Goal: Information Seeking & Learning: Check status

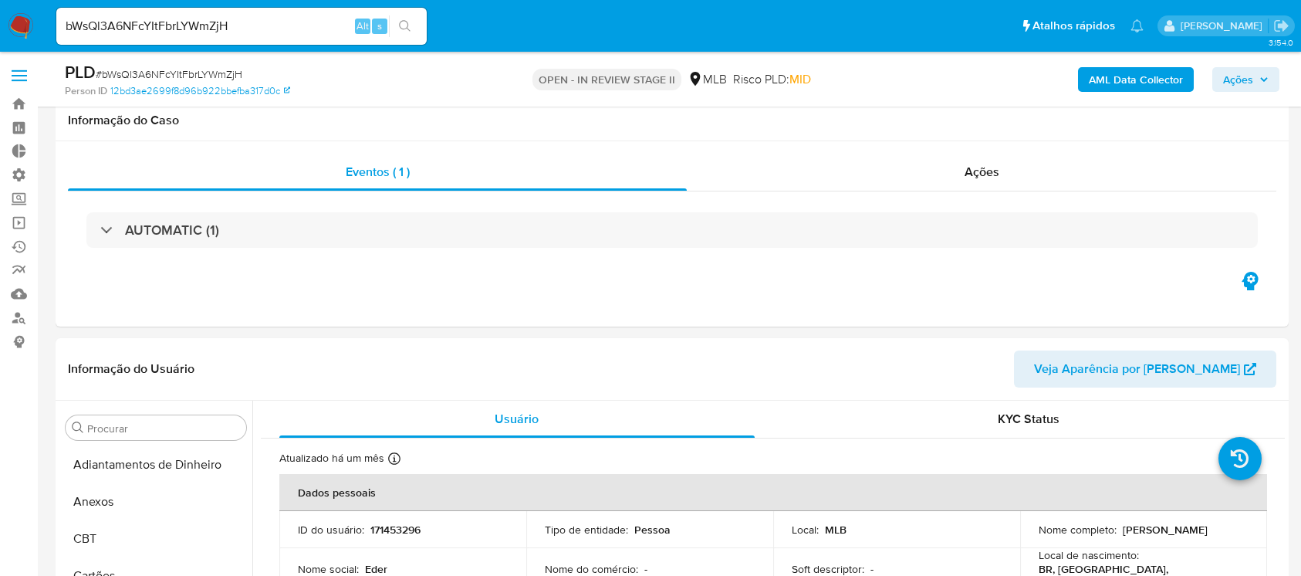
select select "10"
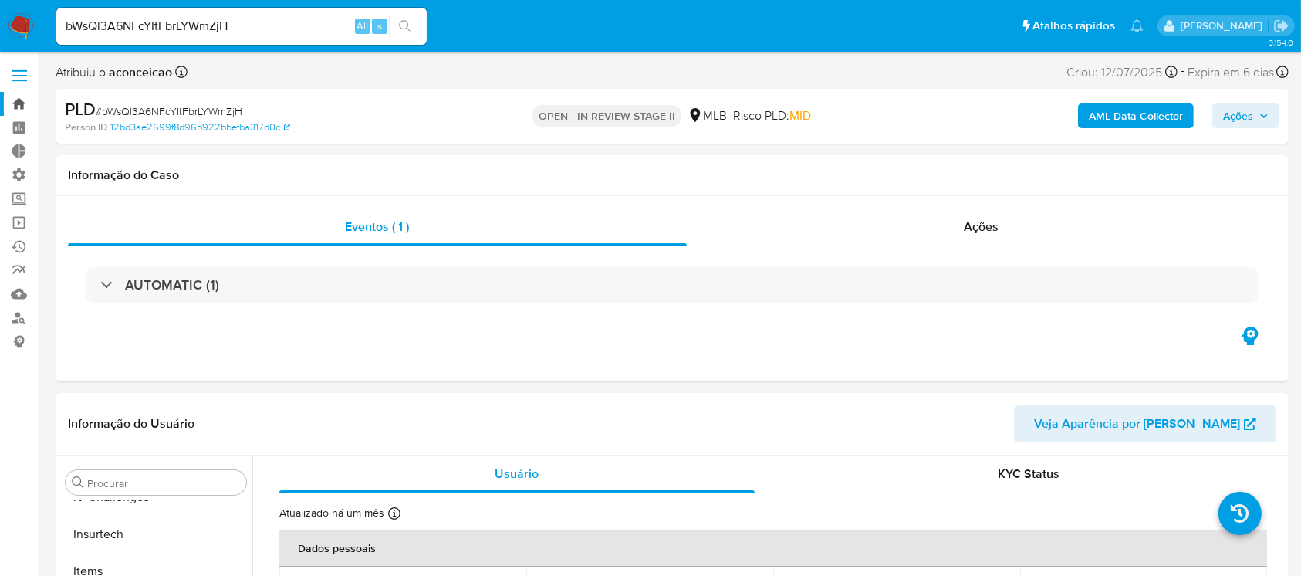
click at [24, 103] on link "Bandeja" at bounding box center [92, 104] width 184 height 24
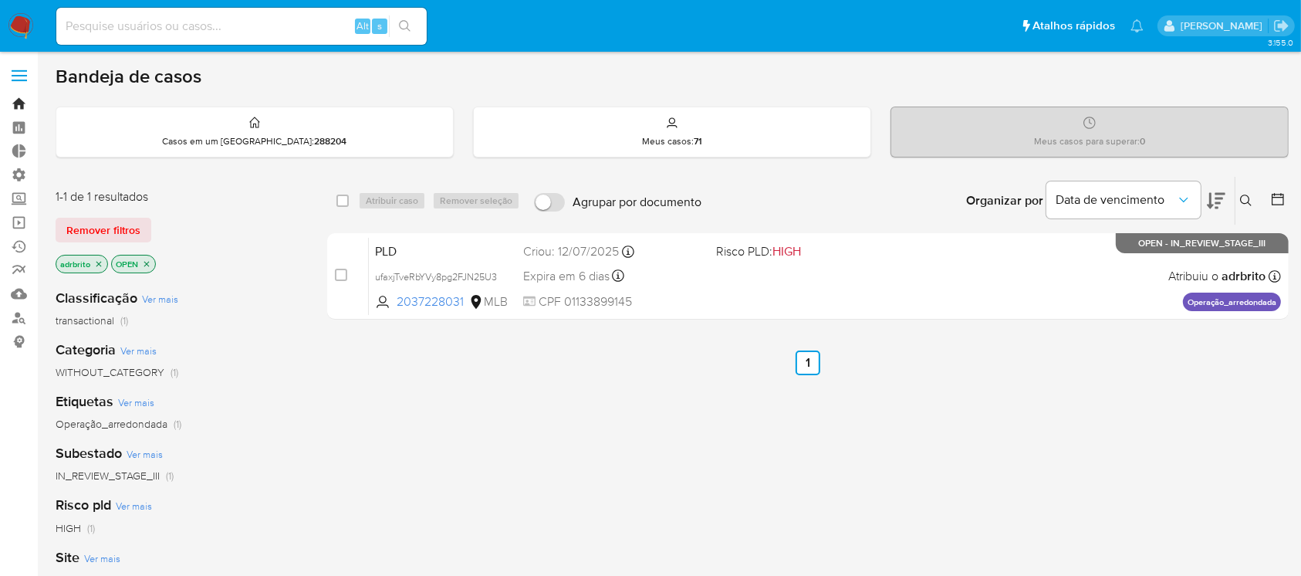
click at [19, 101] on link "Bandeja" at bounding box center [92, 104] width 184 height 24
click at [99, 261] on icon "close-filter" at bounding box center [98, 263] width 9 height 9
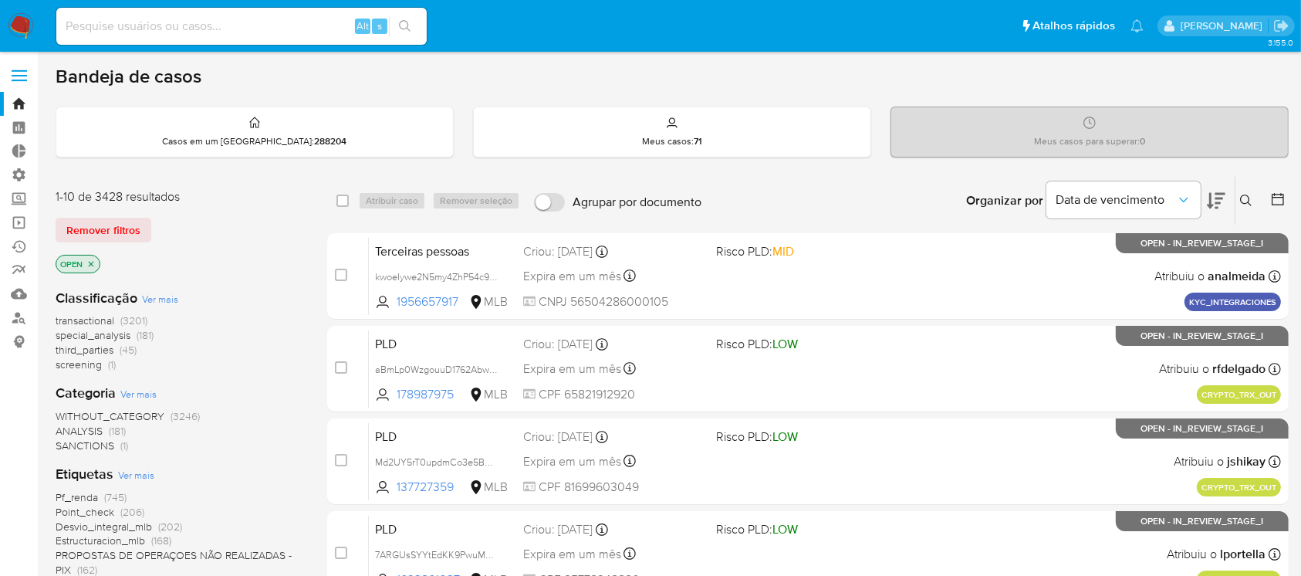
click at [1283, 193] on icon at bounding box center [1278, 199] width 12 height 12
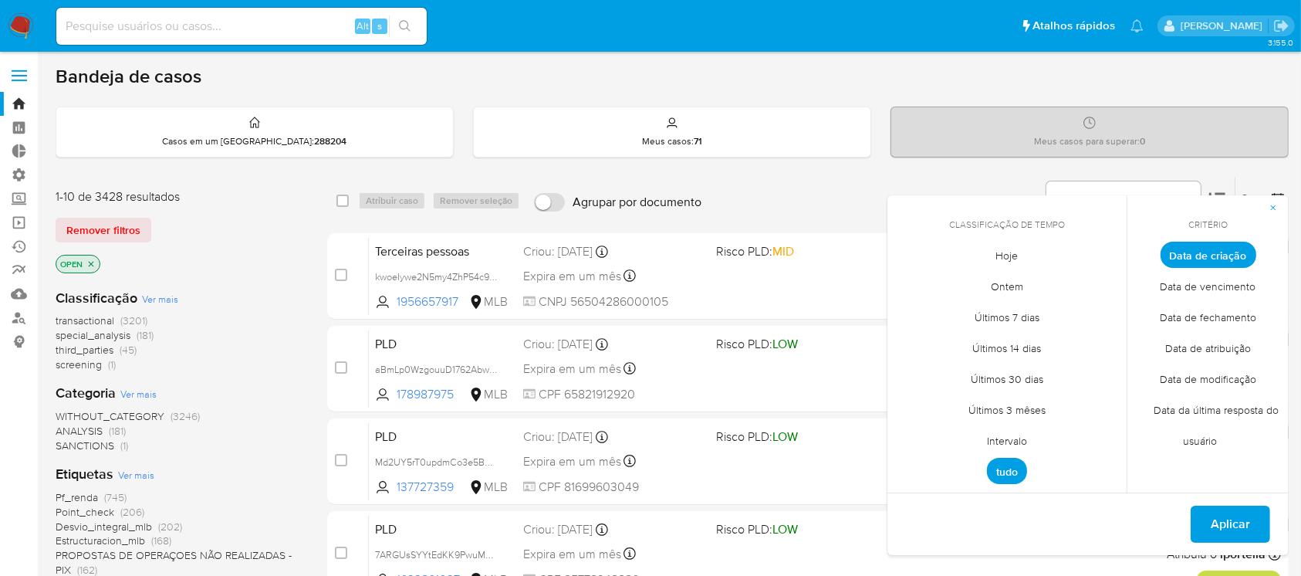
click at [1013, 441] on span "Intervalo" at bounding box center [1007, 441] width 73 height 32
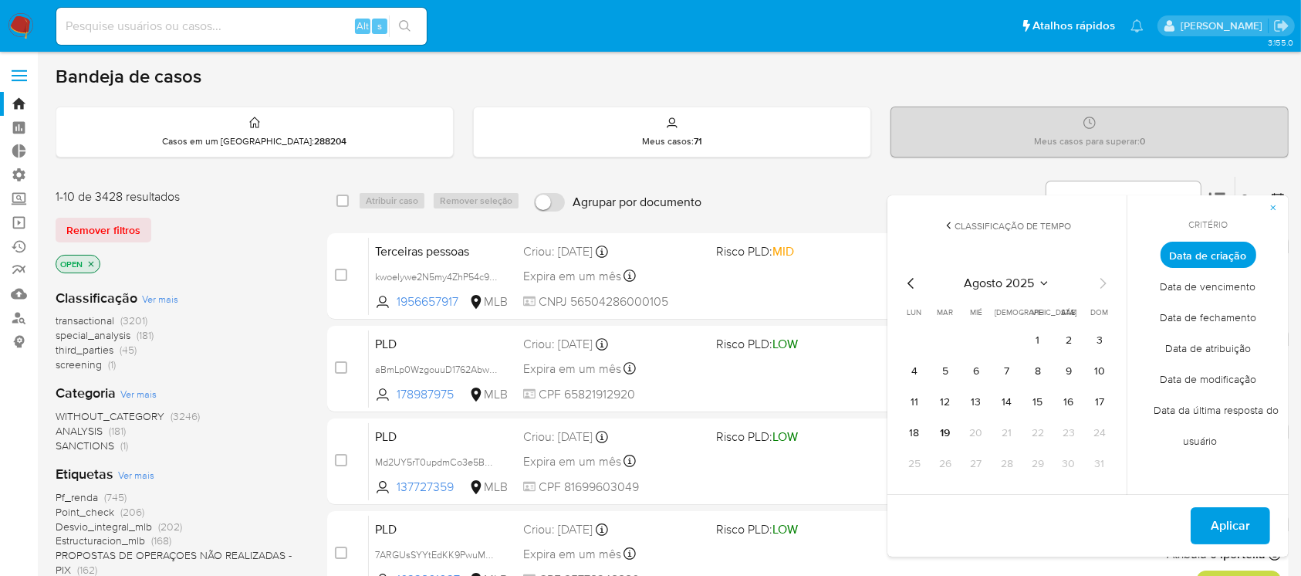
click at [904, 282] on icon "Mes anterior" at bounding box center [911, 283] width 19 height 19
click at [945, 334] on button "1" at bounding box center [945, 340] width 25 height 25
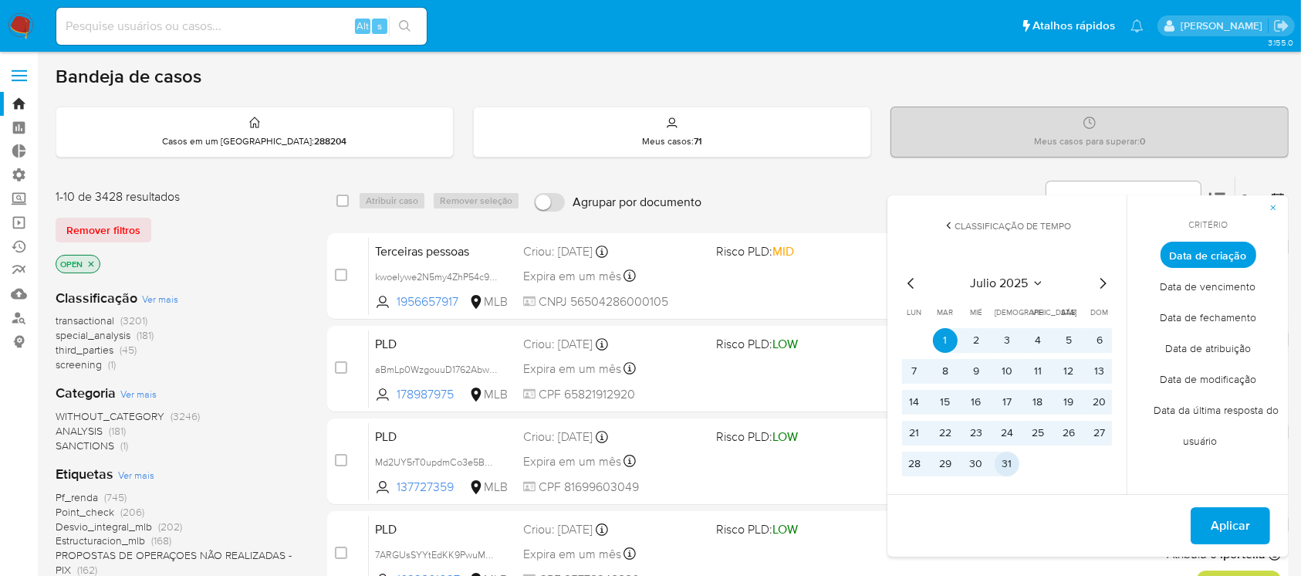
click at [1007, 466] on button "31" at bounding box center [1007, 463] width 25 height 25
click at [1228, 524] on span "Aplicar" at bounding box center [1230, 526] width 39 height 34
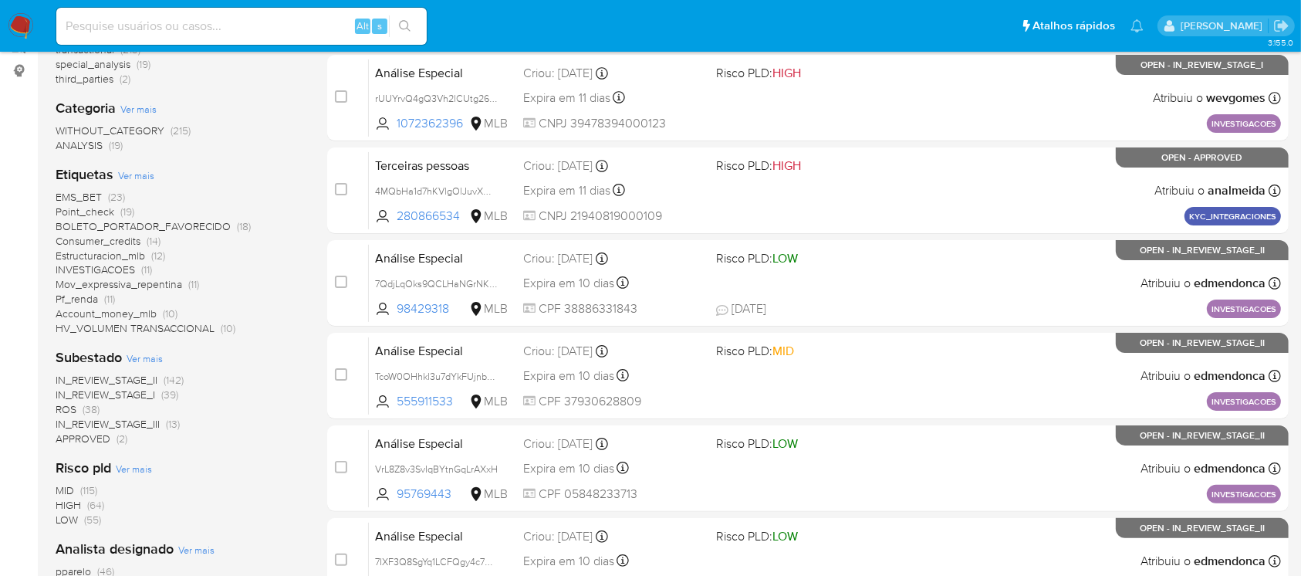
scroll to position [296, 0]
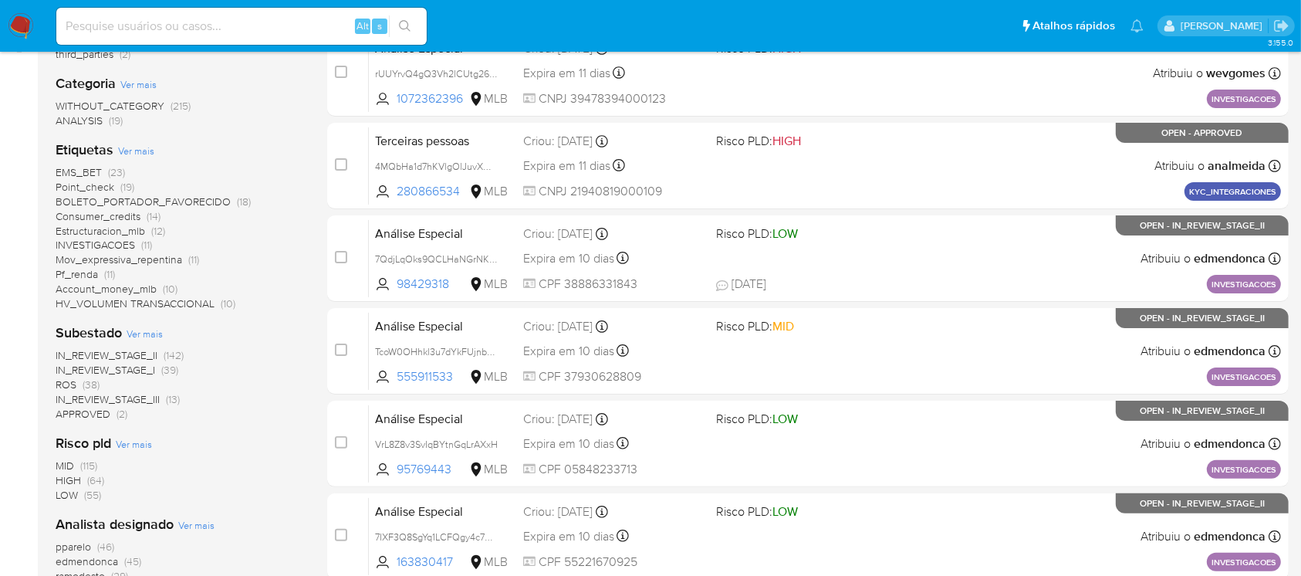
click at [127, 353] on span "IN_REVIEW_STAGE_II" at bounding box center [107, 354] width 102 height 15
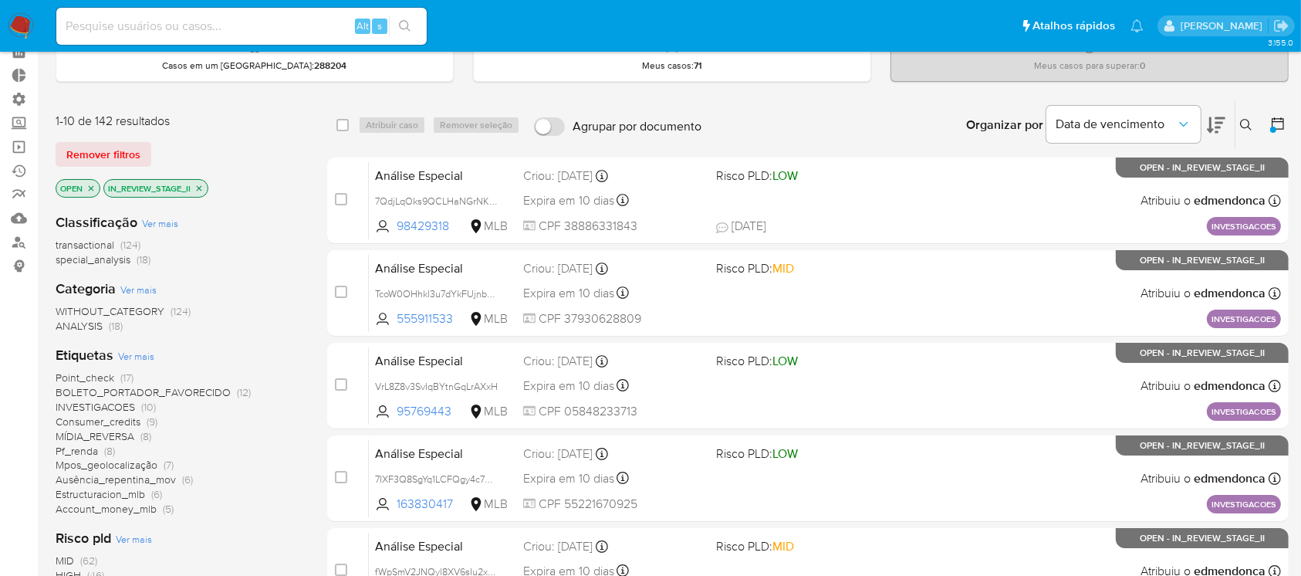
scroll to position [642, 0]
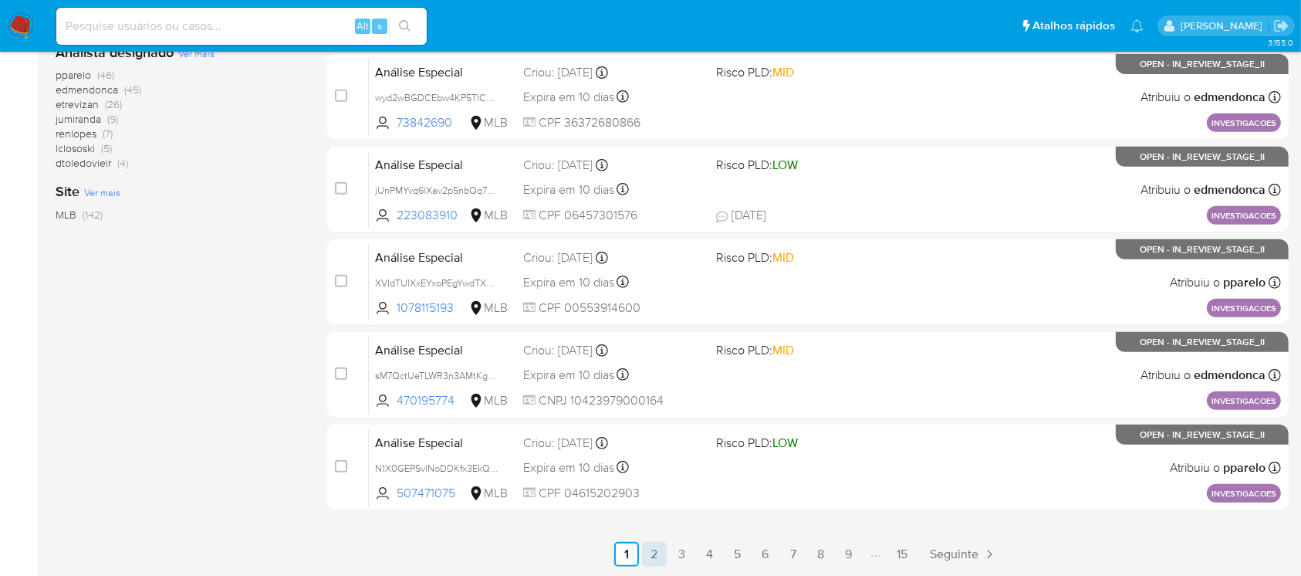
click at [649, 553] on link "2" at bounding box center [654, 554] width 25 height 25
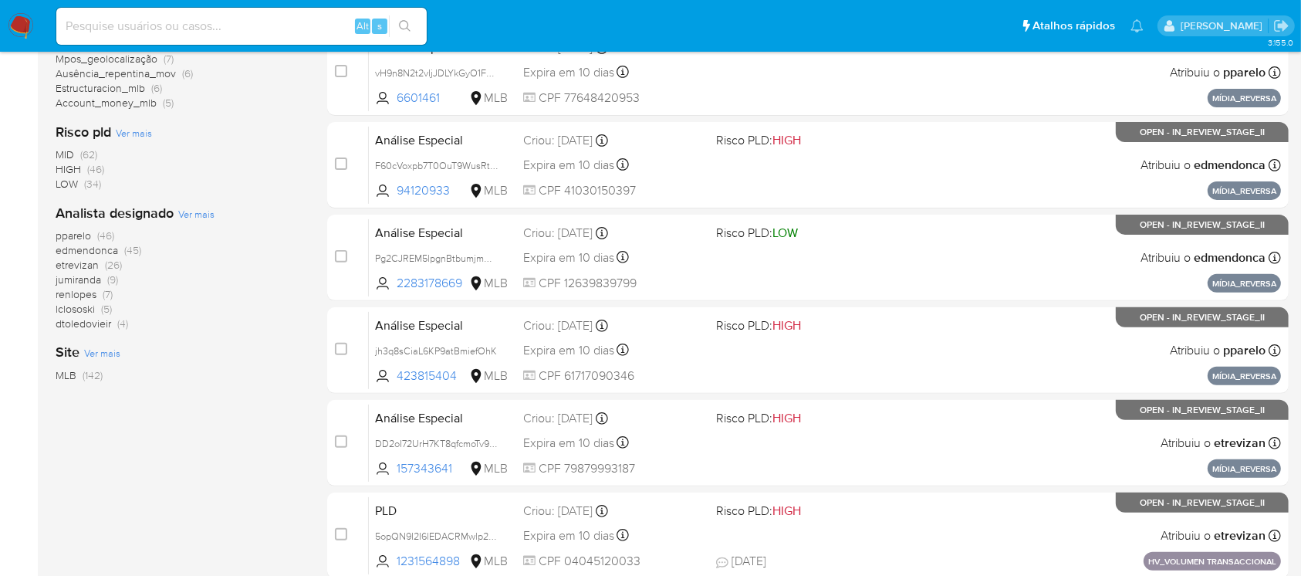
scroll to position [642, 0]
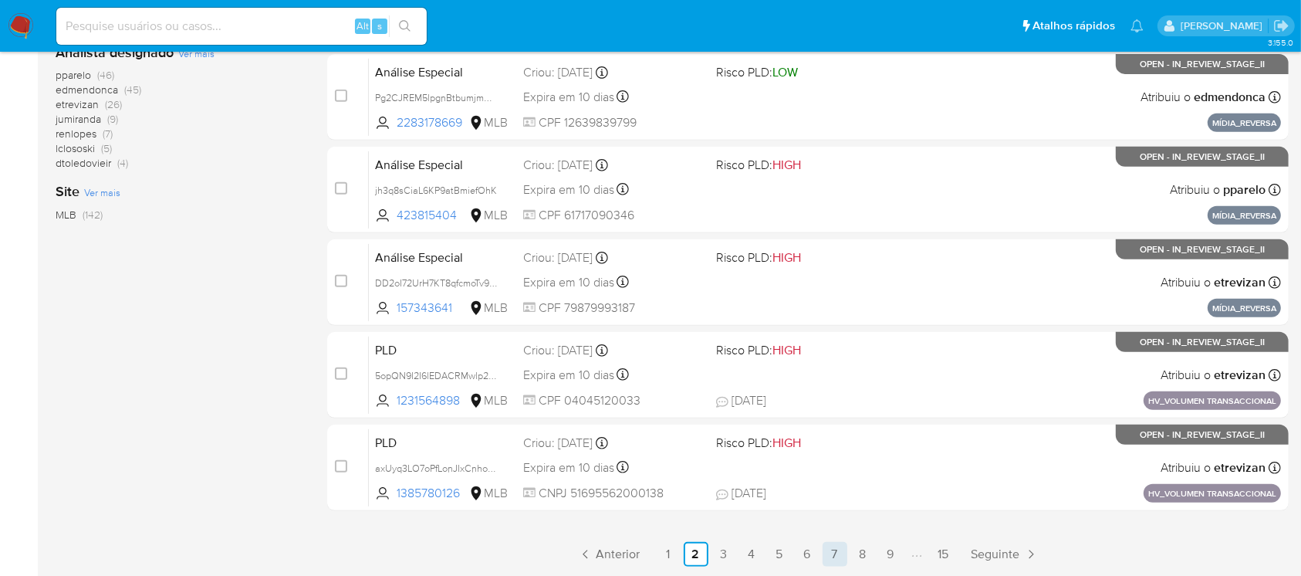
click at [840, 550] on link "7" at bounding box center [835, 554] width 25 height 25
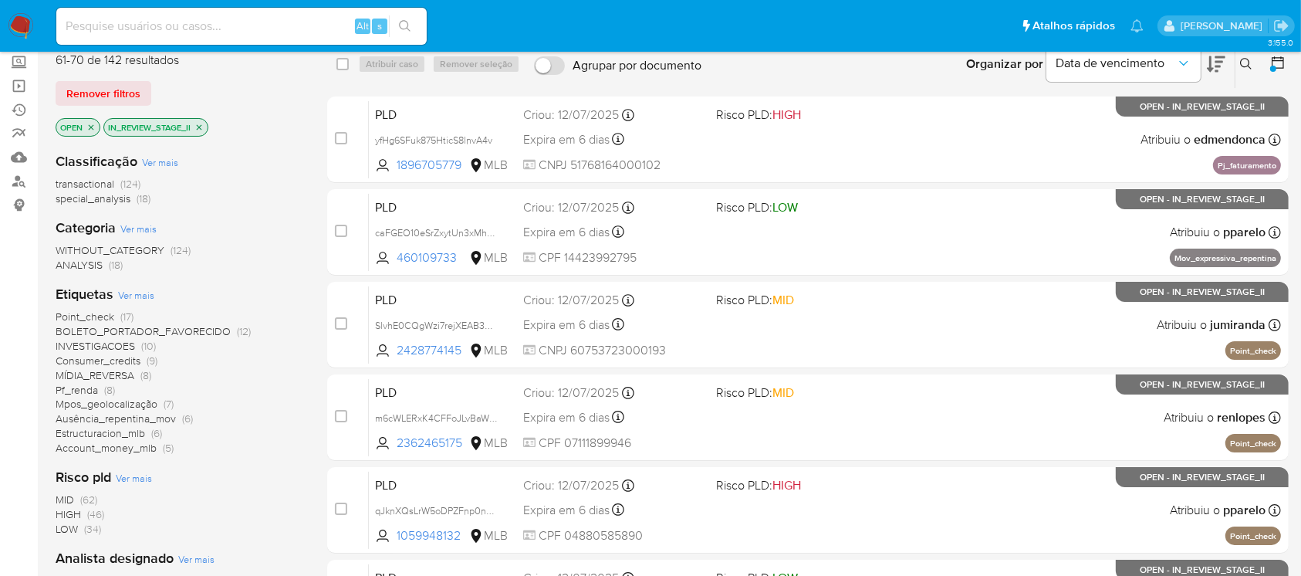
scroll to position [136, 0]
click at [200, 125] on icon "close-filter" at bounding box center [198, 127] width 9 height 9
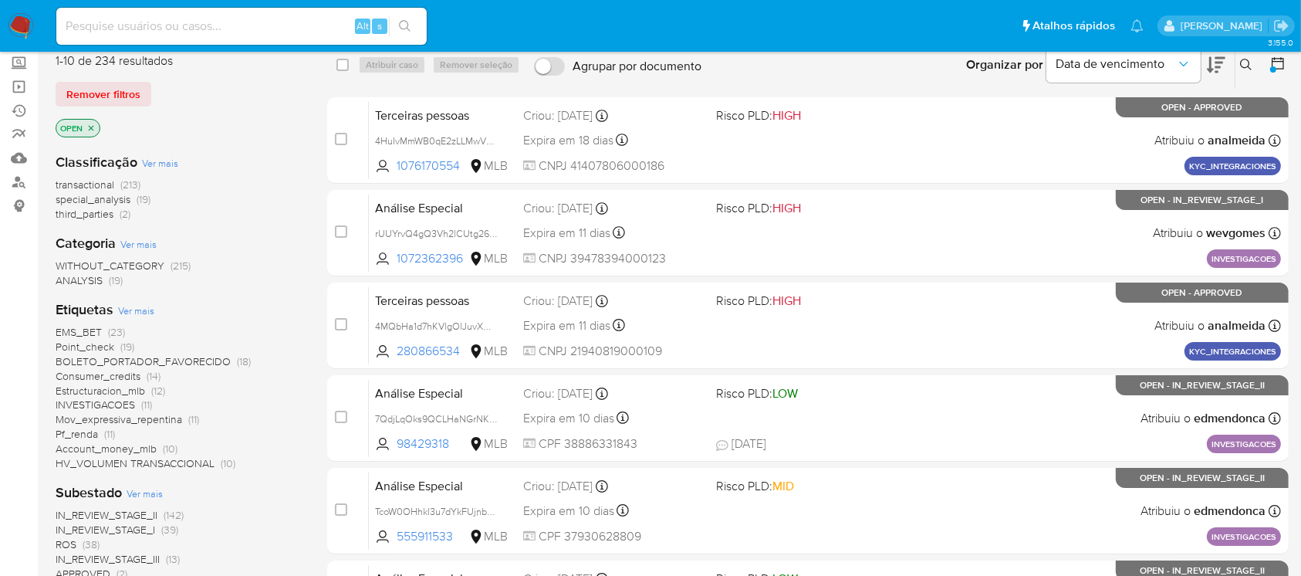
click at [152, 516] on span "IN_REVIEW_STAGE_II" at bounding box center [107, 514] width 102 height 15
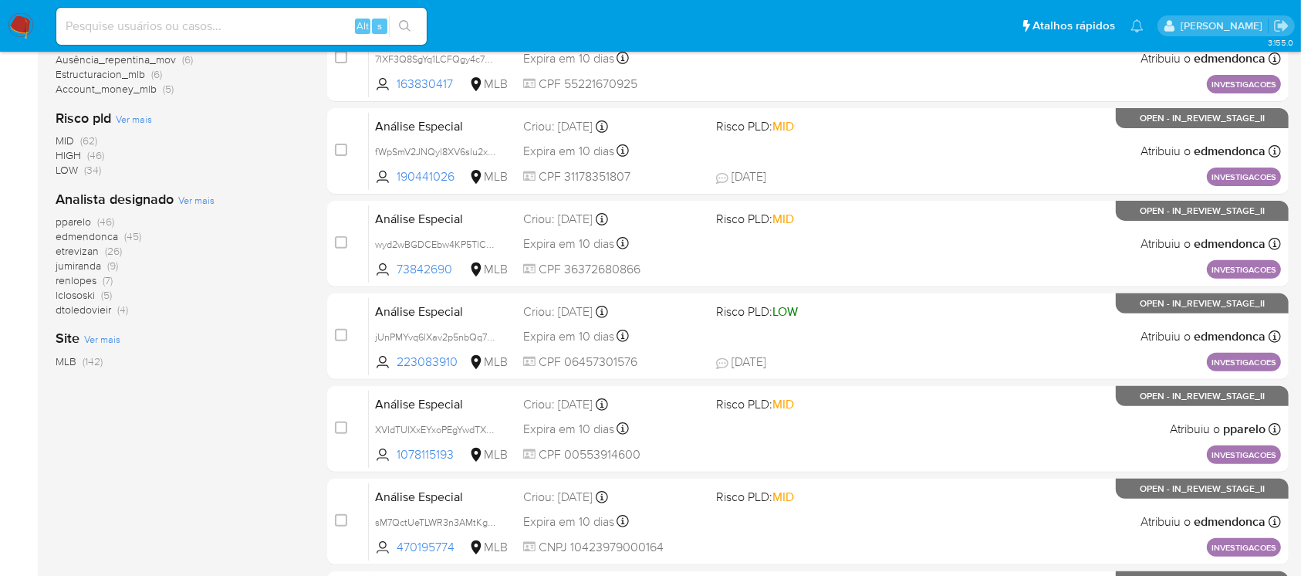
scroll to position [494, 0]
